Goal: Task Accomplishment & Management: Manage account settings

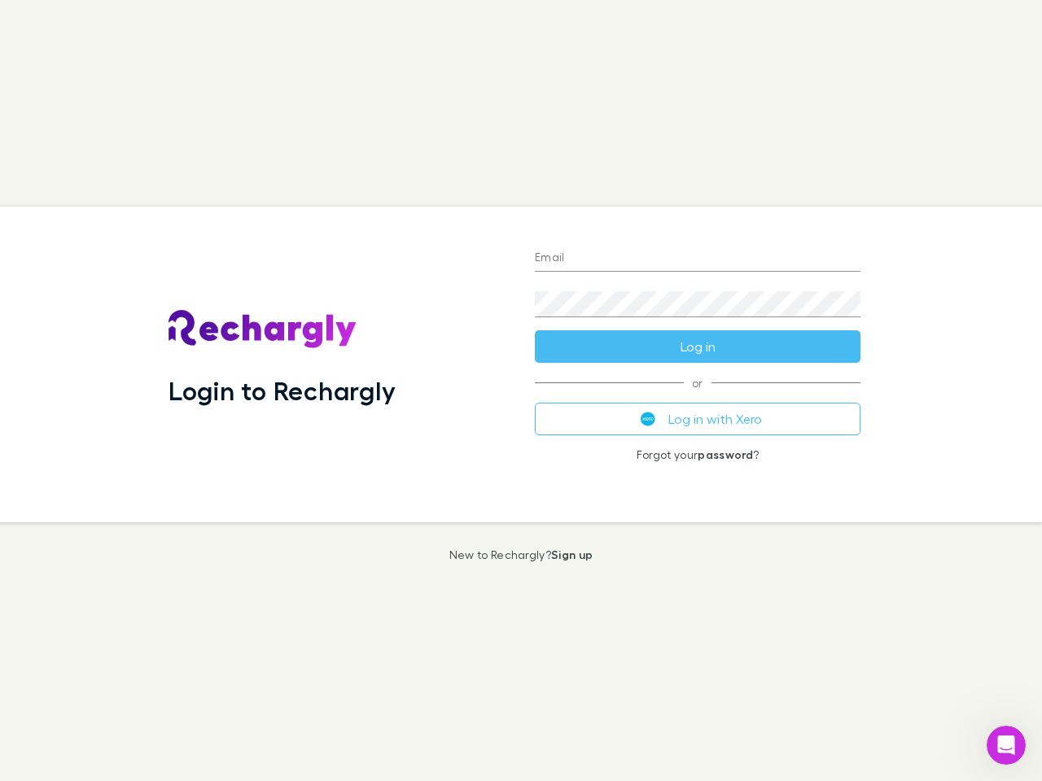
click at [521, 391] on div "Login to Rechargly" at bounding box center [338, 365] width 366 height 316
click at [698, 259] on input "Email" at bounding box center [698, 259] width 326 height 26
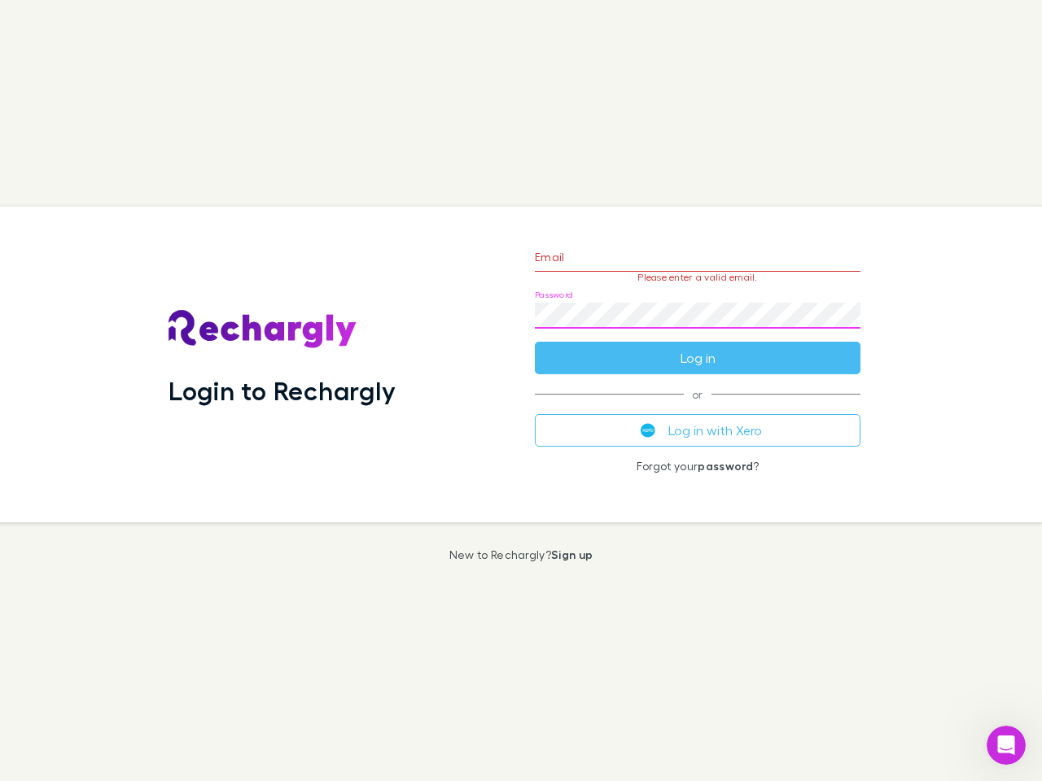
click at [698, 347] on form "Email Please enter a valid email. Password Log in" at bounding box center [698, 304] width 326 height 142
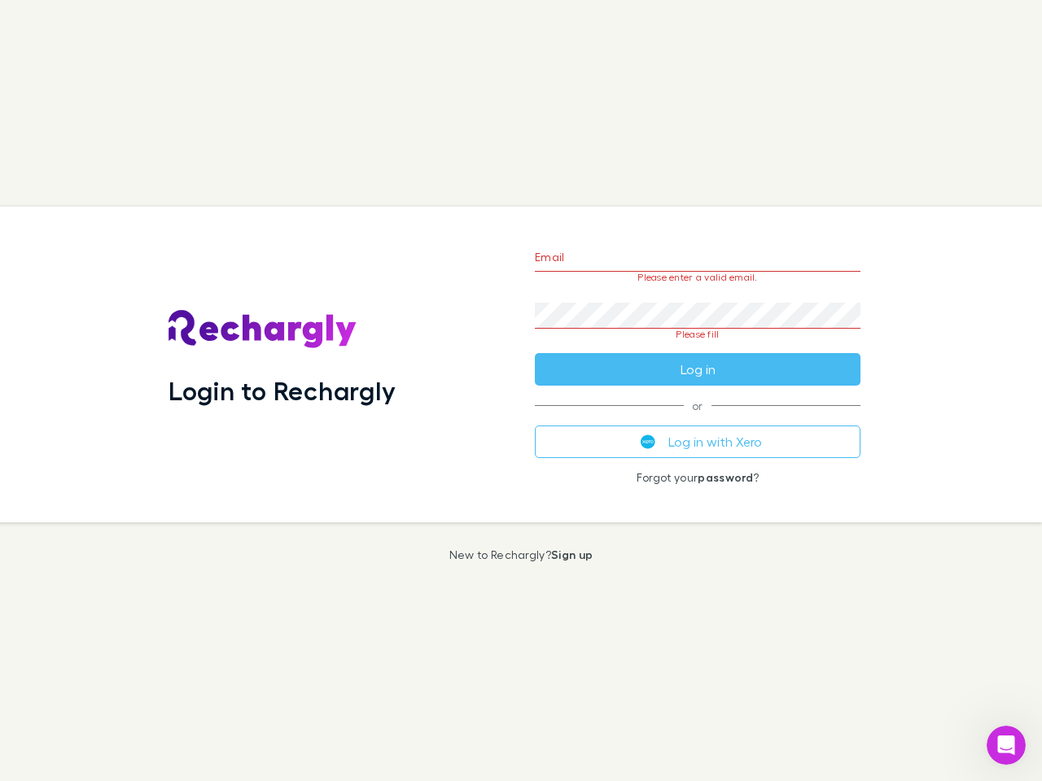
click at [698, 419] on div "Email Please enter a valid email. Password Please fill Log in or Log in with Xe…" at bounding box center [698, 365] width 352 height 316
click at [1006, 746] on icon "Open Intercom Messenger" at bounding box center [1006, 746] width 27 height 27
